Goal: Check status: Check status

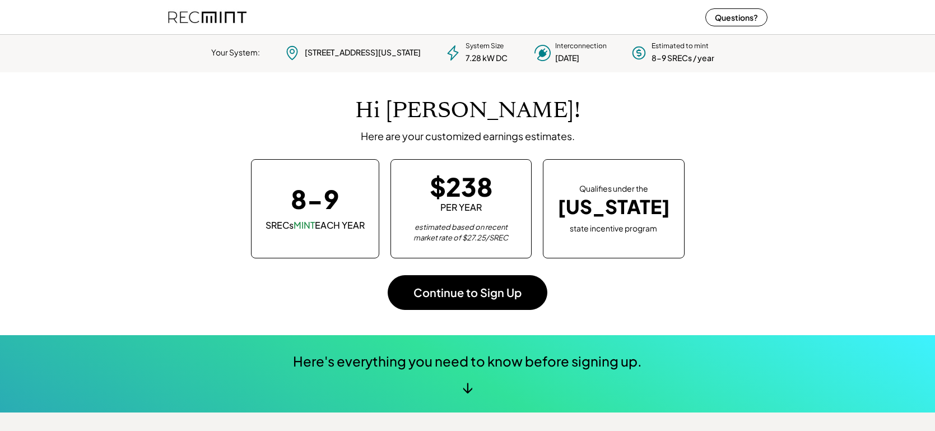
scroll to position [157, 313]
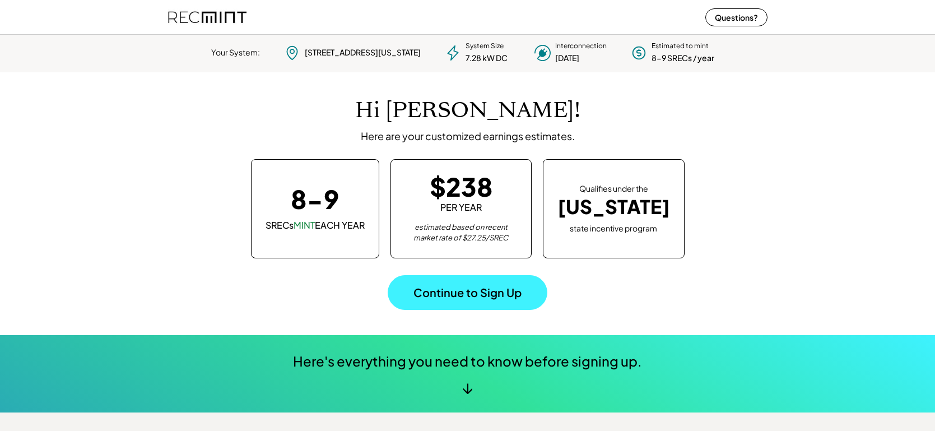
click at [470, 295] on button "Continue to Sign Up" at bounding box center [468, 292] width 160 height 35
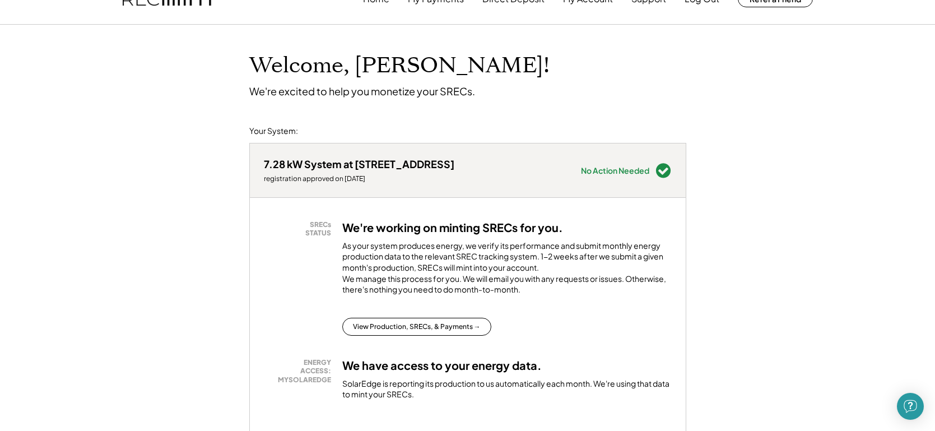
scroll to position [81, 0]
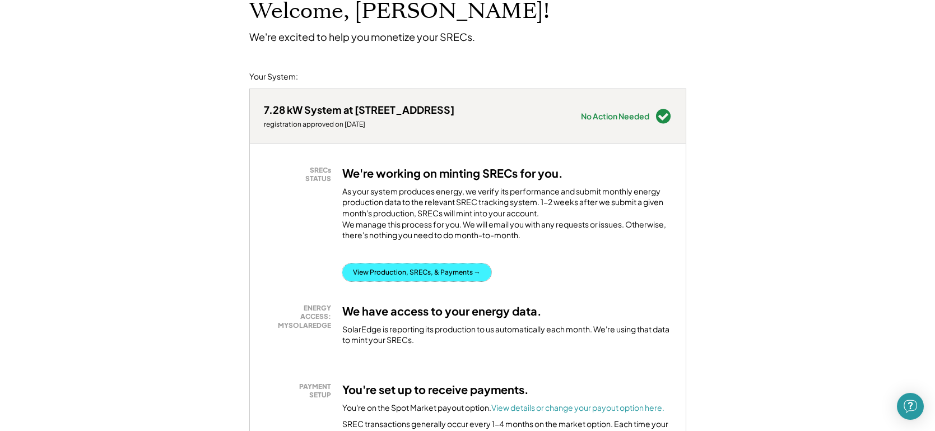
click at [431, 281] on button "View Production, SRECs, & Payments →" at bounding box center [416, 272] width 149 height 18
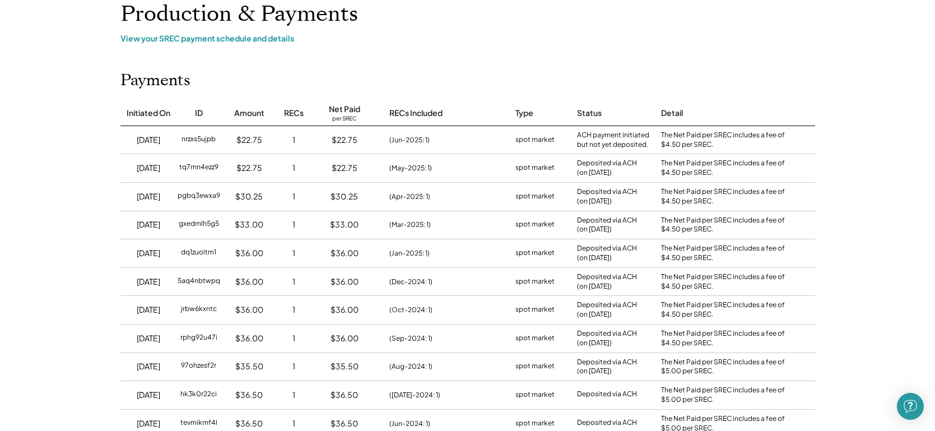
scroll to position [76, 0]
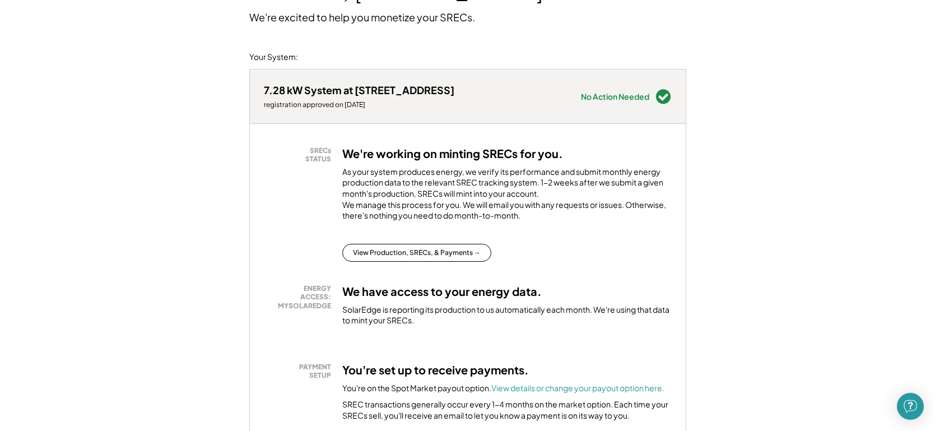
scroll to position [134, 0]
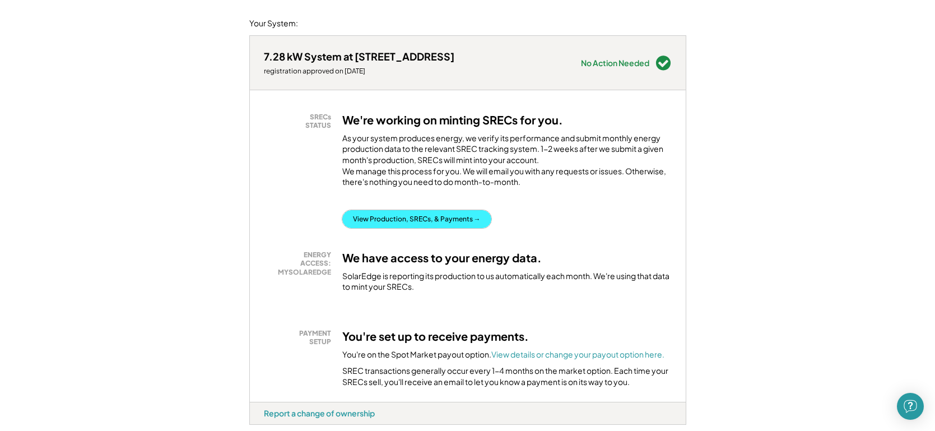
click at [378, 228] on button "View Production, SRECs, & Payments →" at bounding box center [416, 219] width 149 height 18
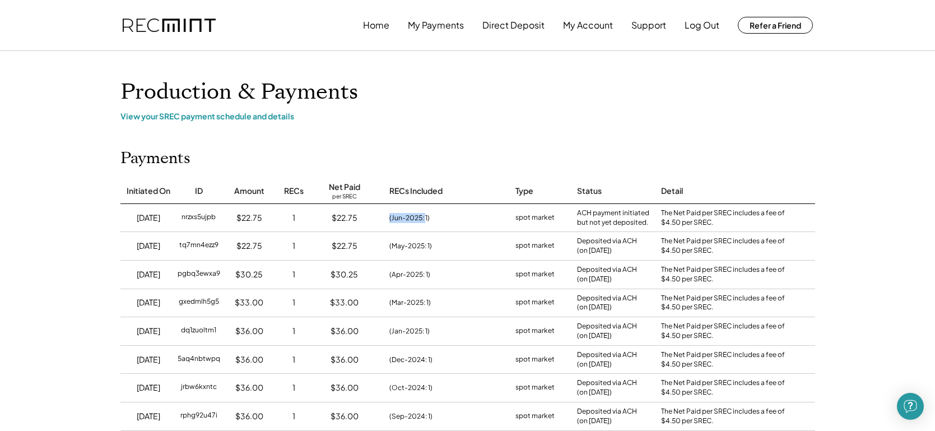
drag, startPoint x: 426, startPoint y: 217, endPoint x: 387, endPoint y: 222, distance: 39.0
click at [387, 222] on div "(Jun-2025: 1)" at bounding box center [441, 218] width 126 height 28
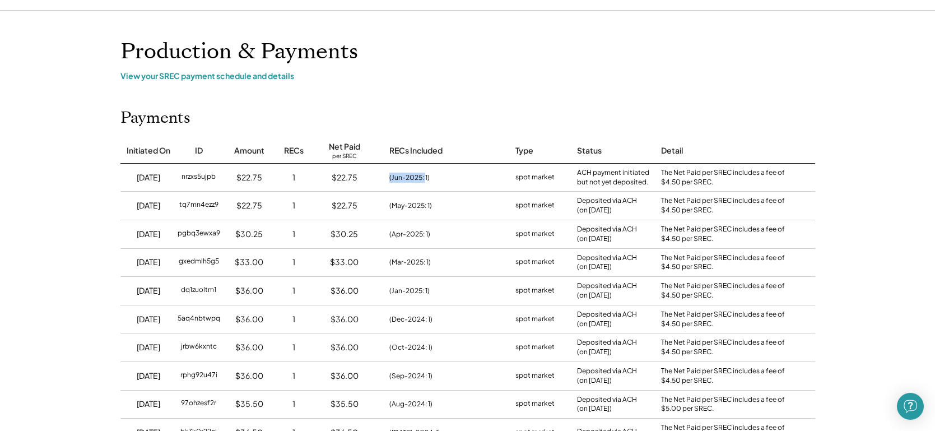
scroll to position [14, 0]
